Goal: Task Accomplishment & Management: Complete application form

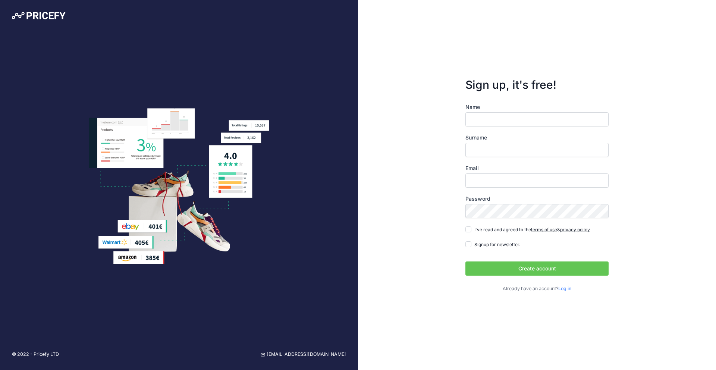
click at [550, 121] on div "Name Surname Email Password Log in" at bounding box center [536, 197] width 143 height 189
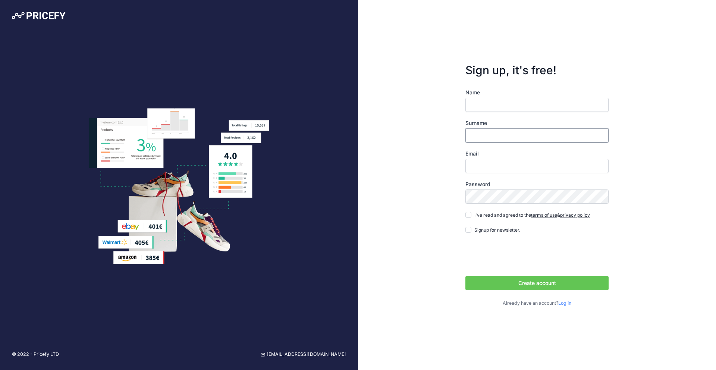
click at [543, 135] on input "Surname" at bounding box center [536, 135] width 143 height 14
click at [478, 163] on input "Email" at bounding box center [536, 166] width 143 height 14
click at [506, 105] on input "Name" at bounding box center [536, 105] width 143 height 14
type input "Thiago"
type input "[PERSON_NAME]"
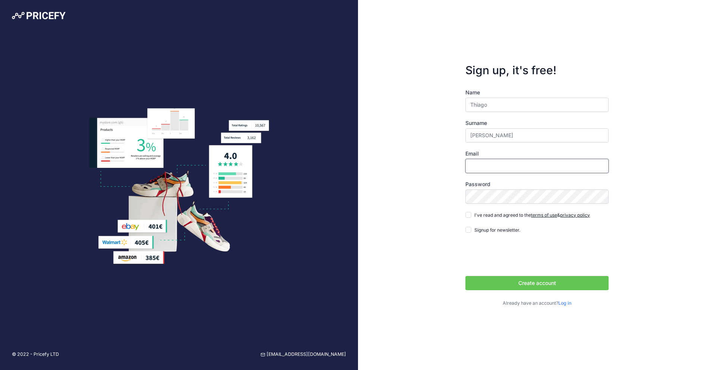
click at [495, 168] on input "Email" at bounding box center [536, 166] width 143 height 14
type input "[EMAIL_ADDRESS][DOMAIN_NAME]"
click at [489, 214] on span "I've read and agreed to the terms of use & privacy policy" at bounding box center [532, 215] width 116 height 6
click at [471, 214] on input "I've read and agreed to the terms of use & privacy policy" at bounding box center [468, 215] width 6 height 6
checkbox input "true"
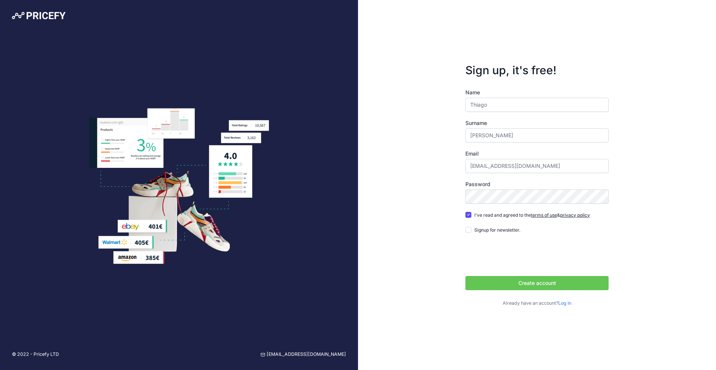
click at [468, 225] on div "Name Thiago Surname Roieski Maltezo Email thiago@thiagomorello.com Password ter…" at bounding box center [536, 198] width 143 height 218
click at [467, 232] on div "Signup for newsletter." at bounding box center [492, 229] width 55 height 7
click at [469, 231] on input "Signup for newsletter." at bounding box center [468, 230] width 6 height 6
checkbox input "true"
click at [488, 282] on button "Create account" at bounding box center [536, 283] width 143 height 14
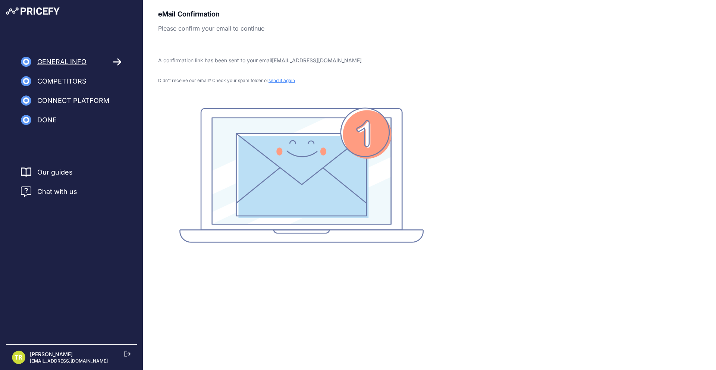
click at [61, 101] on span "Connect Platform" at bounding box center [73, 100] width 72 height 10
click at [72, 62] on span "General Info" at bounding box center [61, 62] width 49 height 10
click at [331, 104] on div "eMail Confirmation Please confirm your email to continue A confirmation link ha…" at bounding box center [301, 126] width 286 height 234
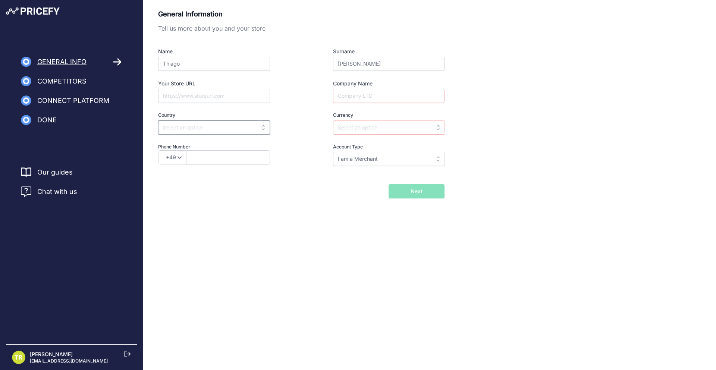
click at [233, 127] on input "text" at bounding box center [214, 127] width 112 height 14
click at [220, 141] on div "Brazil" at bounding box center [204, 144] width 93 height 13
type input "Brazil"
type input "BRL"
select select "55"
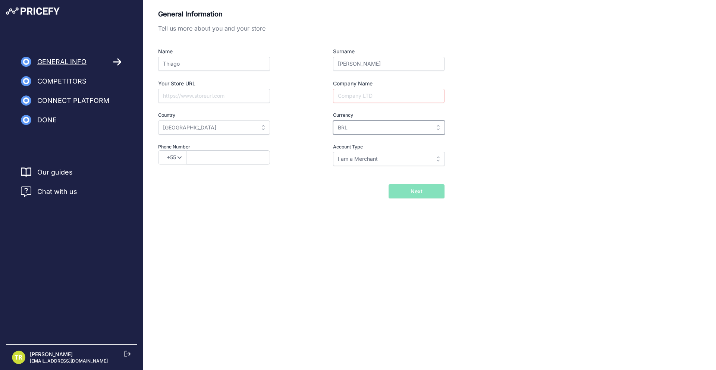
click at [384, 125] on input "BRL" at bounding box center [389, 127] width 112 height 14
click at [384, 125] on input "text" at bounding box center [389, 127] width 112 height 14
click at [382, 130] on input "text" at bounding box center [389, 127] width 112 height 14
type input "bv"
click at [382, 130] on input "bv" at bounding box center [389, 127] width 112 height 14
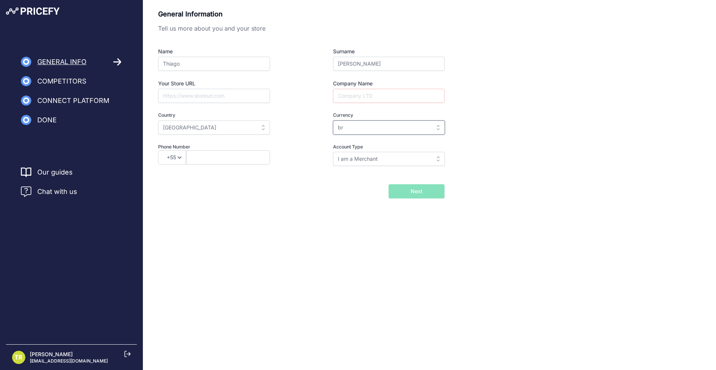
type input "brl"
click at [382, 130] on input "brl" at bounding box center [389, 127] width 112 height 14
click at [382, 130] on input "text" at bounding box center [389, 127] width 112 height 14
type input "br"
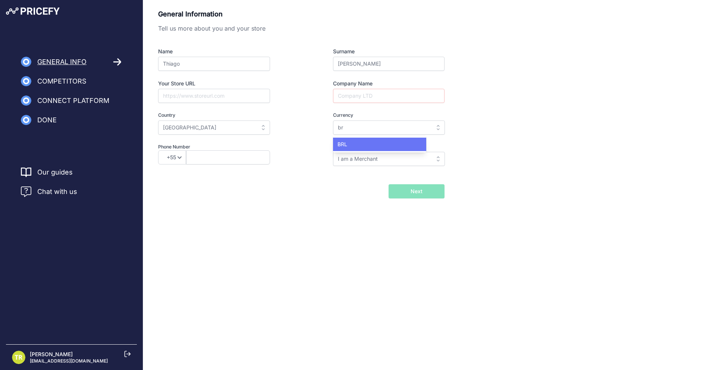
click at [377, 138] on div "AED ALL AMD ANG AOA AQD" at bounding box center [379, 144] width 93 height 16
click at [374, 128] on input "text" at bounding box center [389, 127] width 112 height 14
click at [368, 145] on div "BRL" at bounding box center [379, 144] width 93 height 13
type input "BRL"
click at [379, 92] on input "Company Name" at bounding box center [388, 96] width 111 height 14
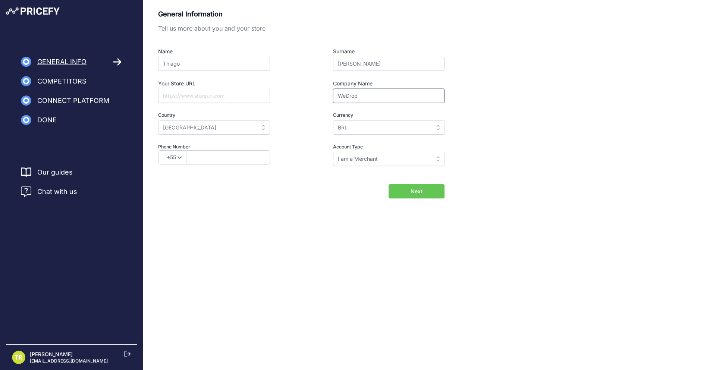
type input "WeDrop"
click at [201, 94] on input "Your Store URL" at bounding box center [214, 96] width 112 height 14
type input "wedrop.com.br"
click at [216, 158] on input "text" at bounding box center [228, 157] width 84 height 14
type input "45991364747"
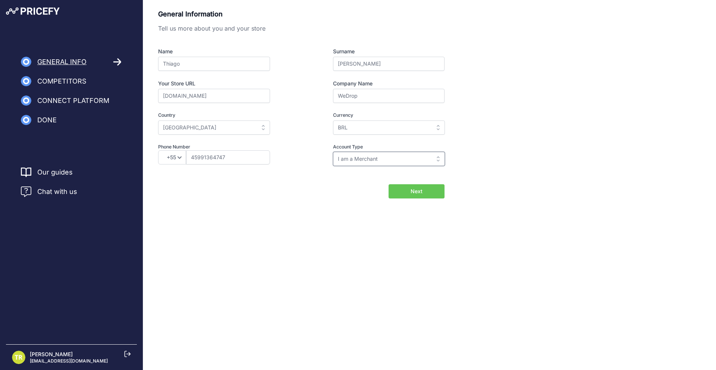
click at [404, 152] on input "I am a Merchant" at bounding box center [389, 159] width 112 height 14
click at [402, 156] on input "text" at bounding box center [389, 159] width 112 height 14
type input "I am a Merchant"
click at [402, 156] on input "I am a Merchant" at bounding box center [389, 159] width 112 height 14
click at [384, 176] on div "I am a Merchant" at bounding box center [379, 175] width 93 height 13
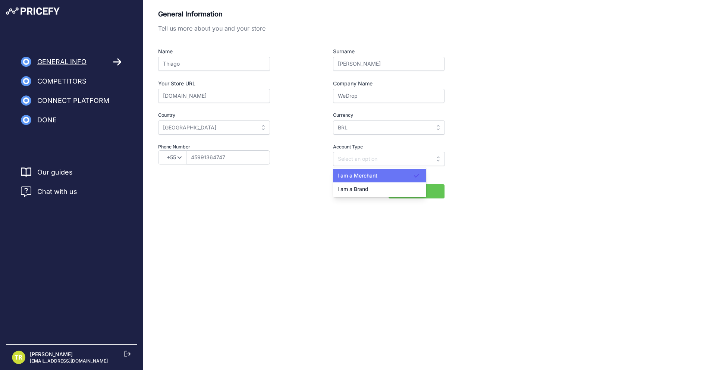
type input "I am a Merchant"
click at [392, 163] on input "I am a Merchant" at bounding box center [389, 159] width 112 height 14
click at [348, 231] on body "Lorem Ipsum Close General Info Competitors Connect Platform Done" at bounding box center [358, 185] width 716 height 370
type input "I am a Merchant"
click at [390, 196] on button "Next" at bounding box center [416, 191] width 56 height 14
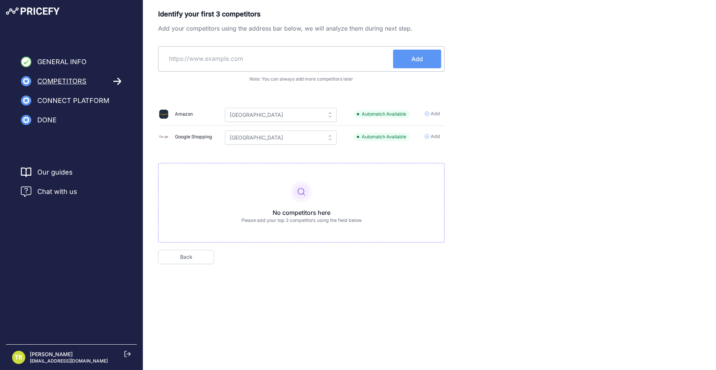
click at [313, 195] on div "No competitors here Please add your top 3 competitors using the field below" at bounding box center [301, 202] width 286 height 79
click at [426, 111] on icon at bounding box center [426, 113] width 4 height 4
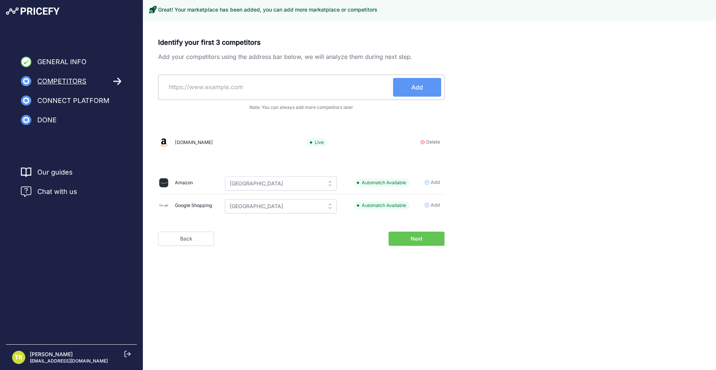
click at [427, 204] on icon at bounding box center [426, 205] width 4 height 4
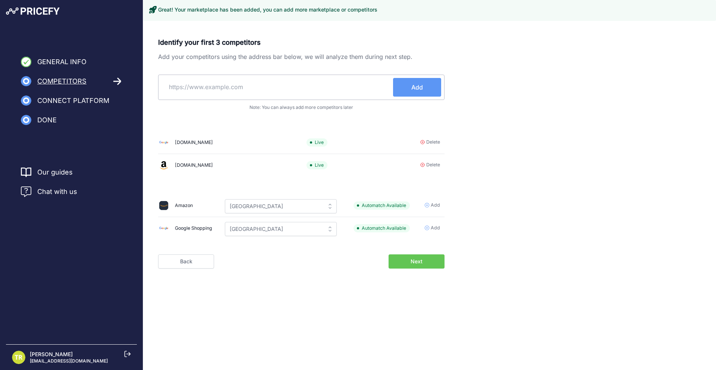
click at [302, 88] on input "text" at bounding box center [276, 87] width 231 height 18
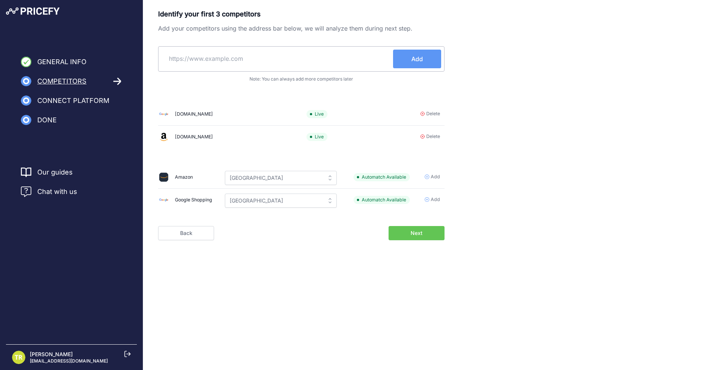
click at [186, 137] on div "amazon.com.br" at bounding box center [194, 136] width 38 height 7
click at [415, 237] on button "Next" at bounding box center [416, 233] width 56 height 14
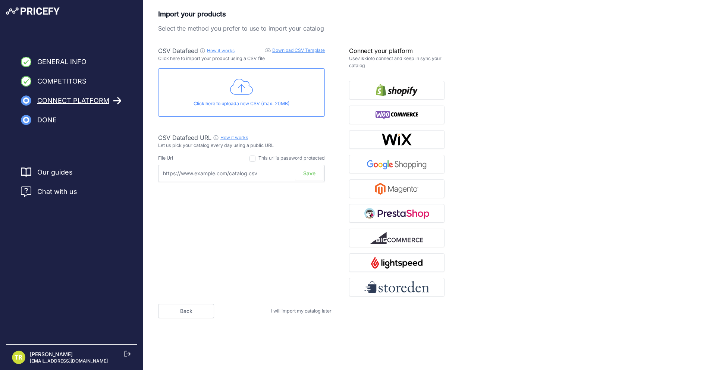
click at [300, 309] on span "I will import my catalog later" at bounding box center [301, 311] width 60 height 6
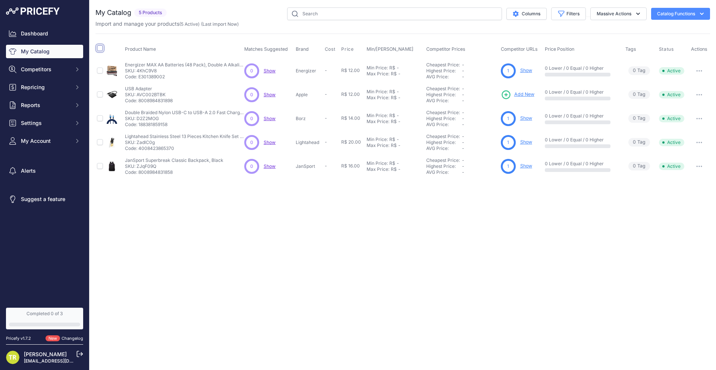
click at [98, 51] on input "checkbox" at bounding box center [100, 48] width 6 height 6
checkbox input "true"
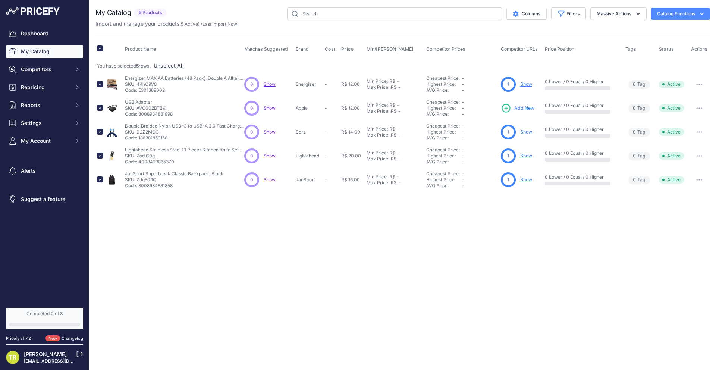
click at [663, 24] on div "Import and manage your products ( 5 Active ) (Last import Now)" at bounding box center [402, 23] width 614 height 7
click at [669, 21] on div "Import and manage your products ( 5 Active ) (Last import Now)" at bounding box center [402, 23] width 614 height 7
click at [676, 17] on button "Catalog Functions" at bounding box center [680, 14] width 59 height 12
click at [561, 37] on div "Product Name Matches Suggested Brand Cost" at bounding box center [402, 113] width 614 height 158
click at [621, 18] on button "Massive Actions" at bounding box center [618, 13] width 56 height 13
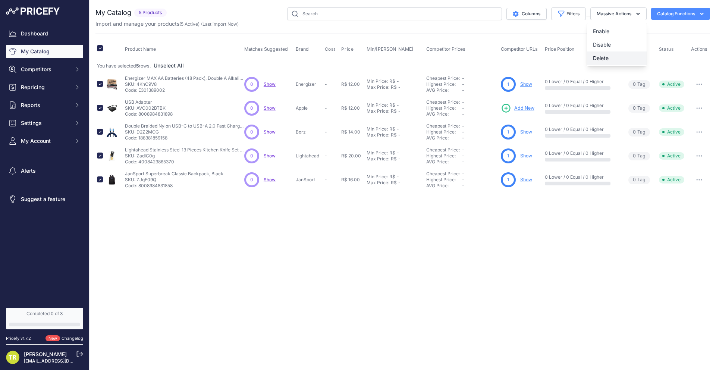
click at [598, 57] on span "Delete" at bounding box center [601, 58] width 16 height 6
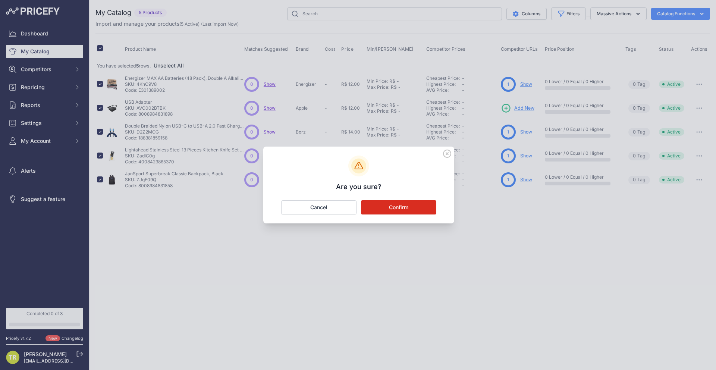
click at [397, 212] on button "Confirm" at bounding box center [398, 207] width 75 height 14
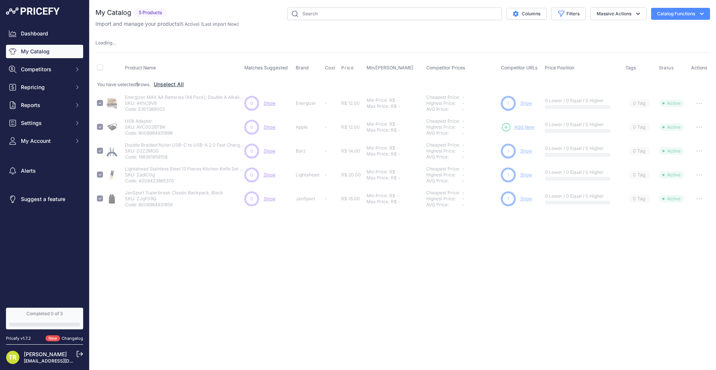
checkbox input "false"
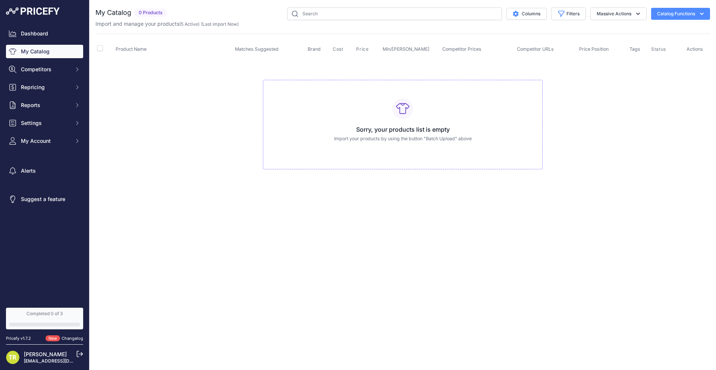
click at [210, 116] on td "Sorry, your products list is empty Import your products by using the button "Ba…" at bounding box center [402, 122] width 614 height 126
click at [671, 12] on button "Catalog Functions" at bounding box center [680, 14] width 59 height 12
click at [624, 91] on td "Sorry, your products list is empty Import your products by using the button "Ba…" at bounding box center [402, 122] width 614 height 126
click at [390, 130] on h3 "Sorry, your products list is empty" at bounding box center [402, 129] width 267 height 9
click at [442, 17] on input "text" at bounding box center [394, 13] width 215 height 13
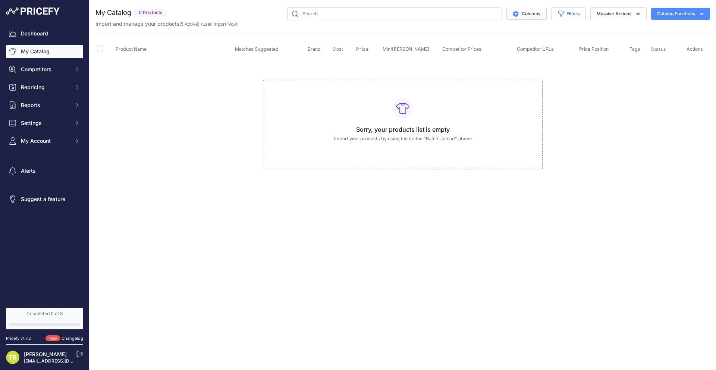
click at [515, 17] on button "Columns" at bounding box center [526, 14] width 40 height 12
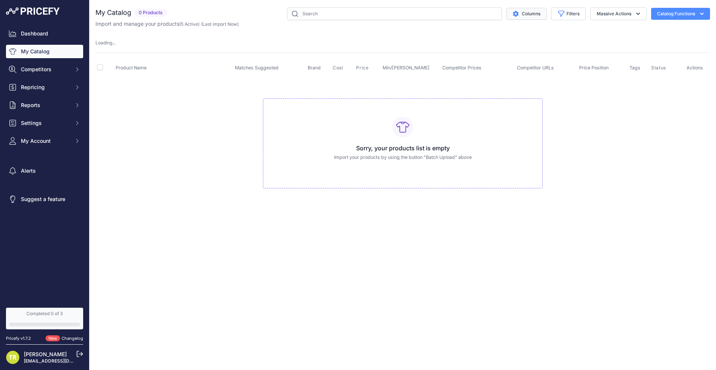
click at [515, 17] on button "Columns" at bounding box center [526, 14] width 40 height 12
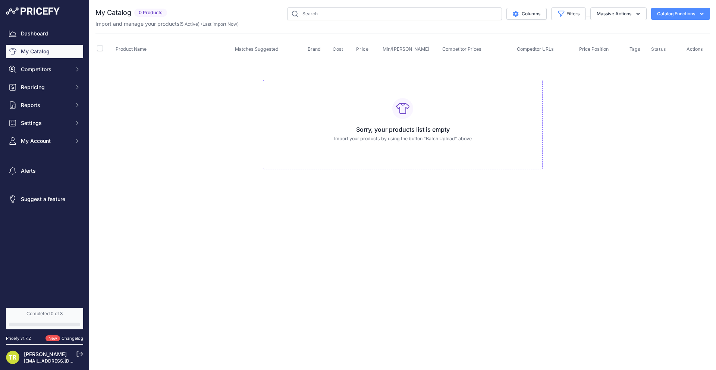
click at [663, 8] on button "Catalog Functions" at bounding box center [680, 14] width 59 height 12
click at [638, 30] on div "Import Additional Info" at bounding box center [666, 29] width 83 height 13
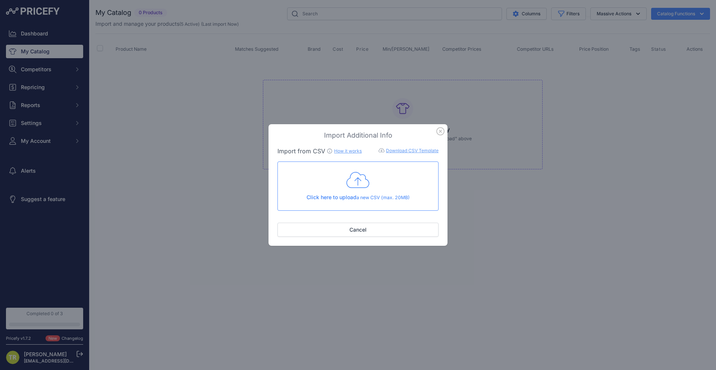
click at [439, 129] on icon "button" at bounding box center [440, 131] width 8 height 8
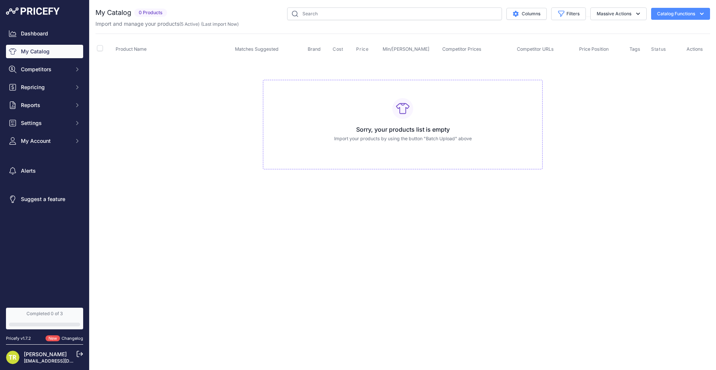
click at [369, 148] on div "Sorry, your products list is empty Import your products by using the button "Ba…" at bounding box center [403, 125] width 280 height 90
click at [79, 71] on icon "Sidebar" at bounding box center [77, 69] width 6 height 6
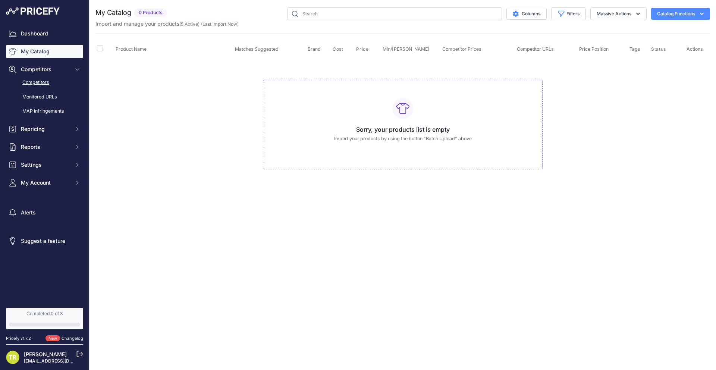
click at [58, 86] on link "Competitors" at bounding box center [44, 82] width 77 height 13
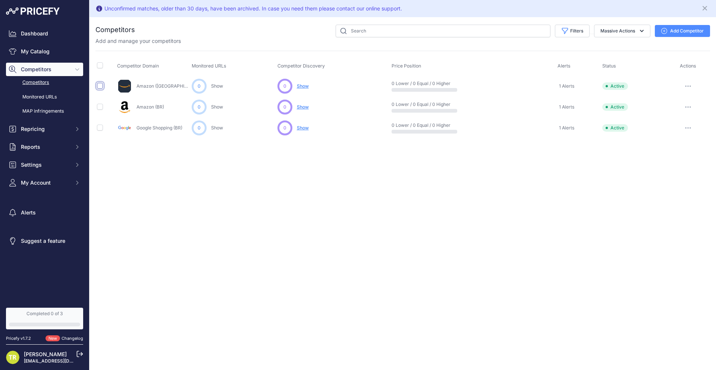
click at [102, 84] on input "checkbox" at bounding box center [100, 86] width 6 height 6
checkbox input "true"
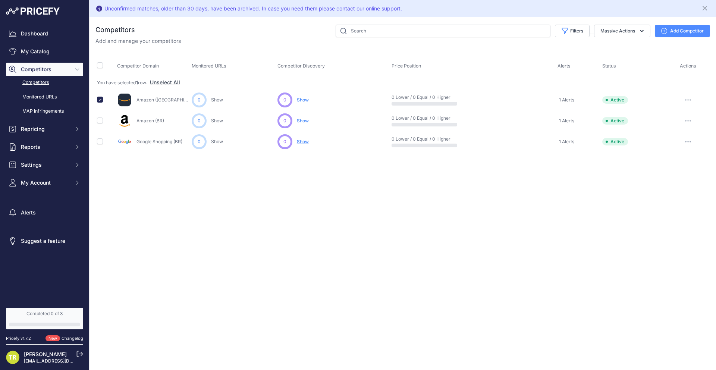
click at [685, 100] on icon "button" at bounding box center [685, 100] width 1 height 1
click at [657, 136] on button "Delete" at bounding box center [677, 139] width 62 height 12
click at [22, 54] on link "My Catalog" at bounding box center [44, 51] width 77 height 13
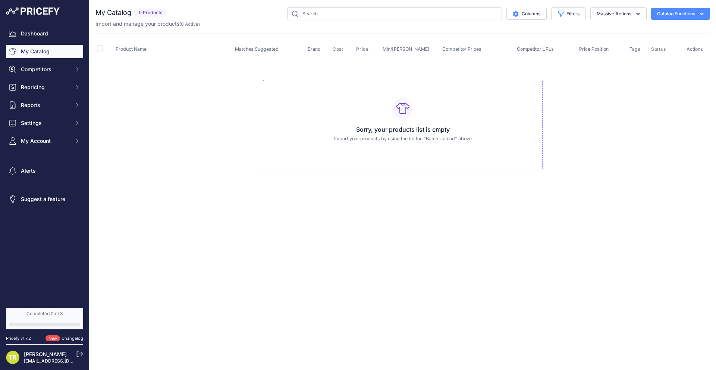
click at [685, 13] on button "Catalog Functions" at bounding box center [680, 14] width 59 height 12
click at [628, 10] on button "Massive Actions" at bounding box center [618, 13] width 56 height 13
click at [578, 14] on button "Filters" at bounding box center [568, 13] width 35 height 13
click at [323, 118] on div "Sorry, your products list is empty Import your products by using the button "Ba…" at bounding box center [403, 125] width 280 height 90
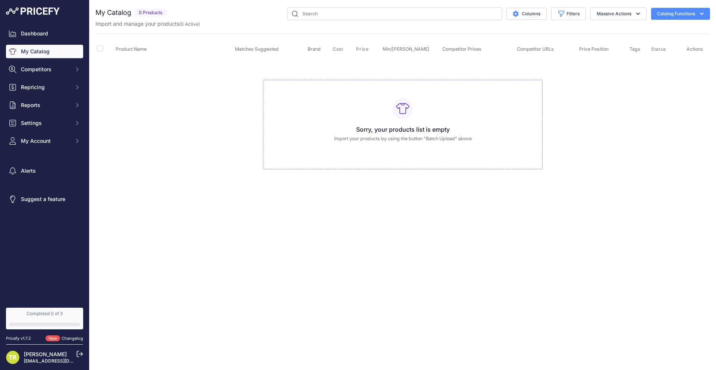
click at [662, 18] on button "Catalog Functions" at bounding box center [680, 14] width 59 height 12
click at [654, 54] on link "Batch Upload" at bounding box center [666, 56] width 83 height 13
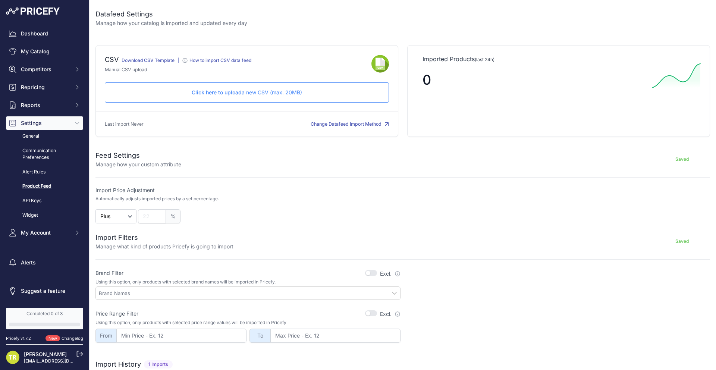
click at [153, 61] on link "Download CSV Template" at bounding box center [147, 60] width 53 height 6
